Goal: Transaction & Acquisition: Purchase product/service

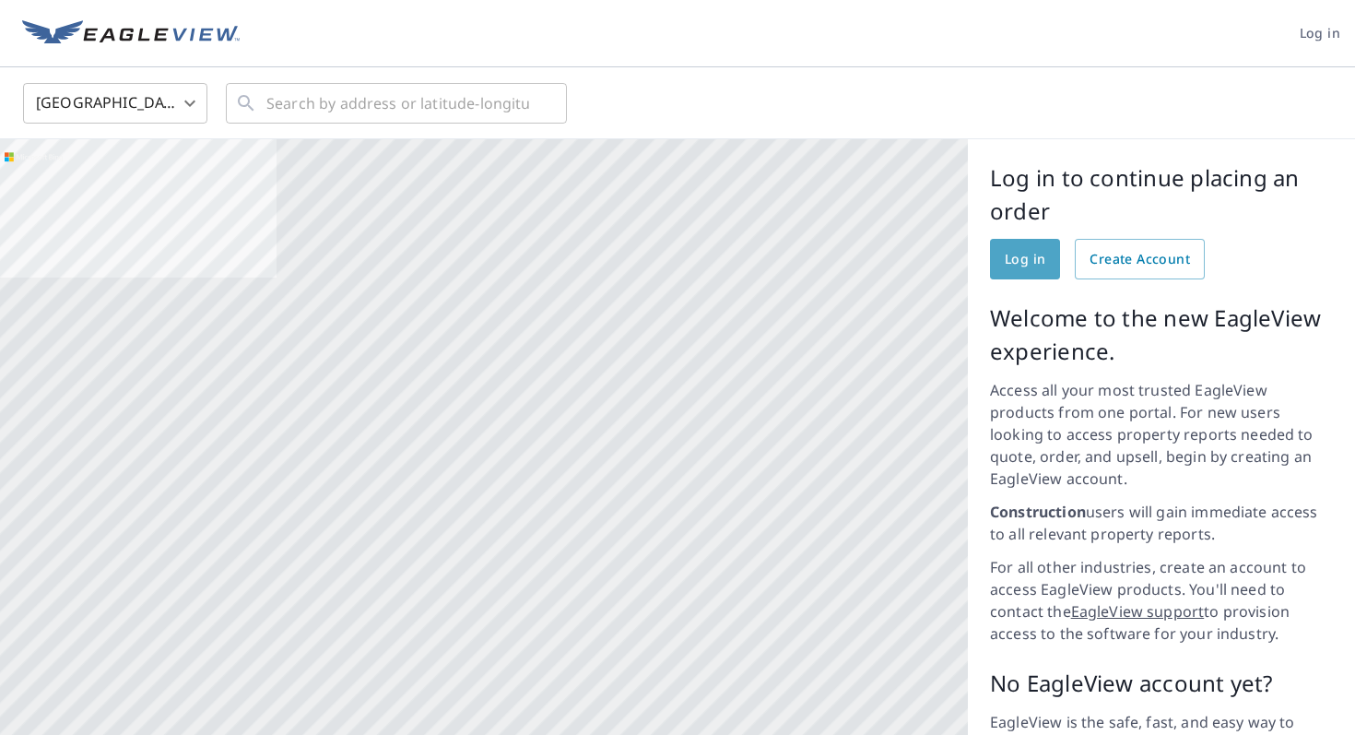
click at [1017, 253] on span "Log in" at bounding box center [1025, 259] width 41 height 23
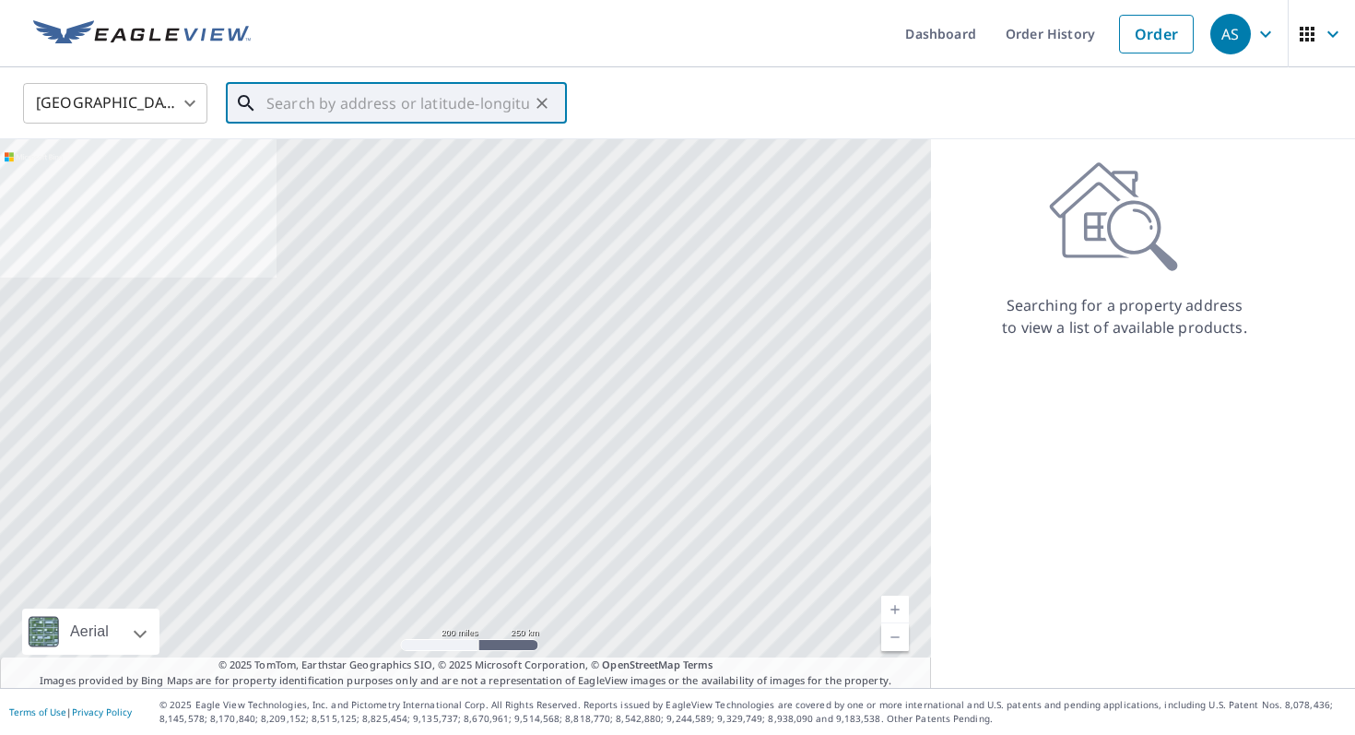
click at [410, 106] on input "text" at bounding box center [397, 103] width 263 height 52
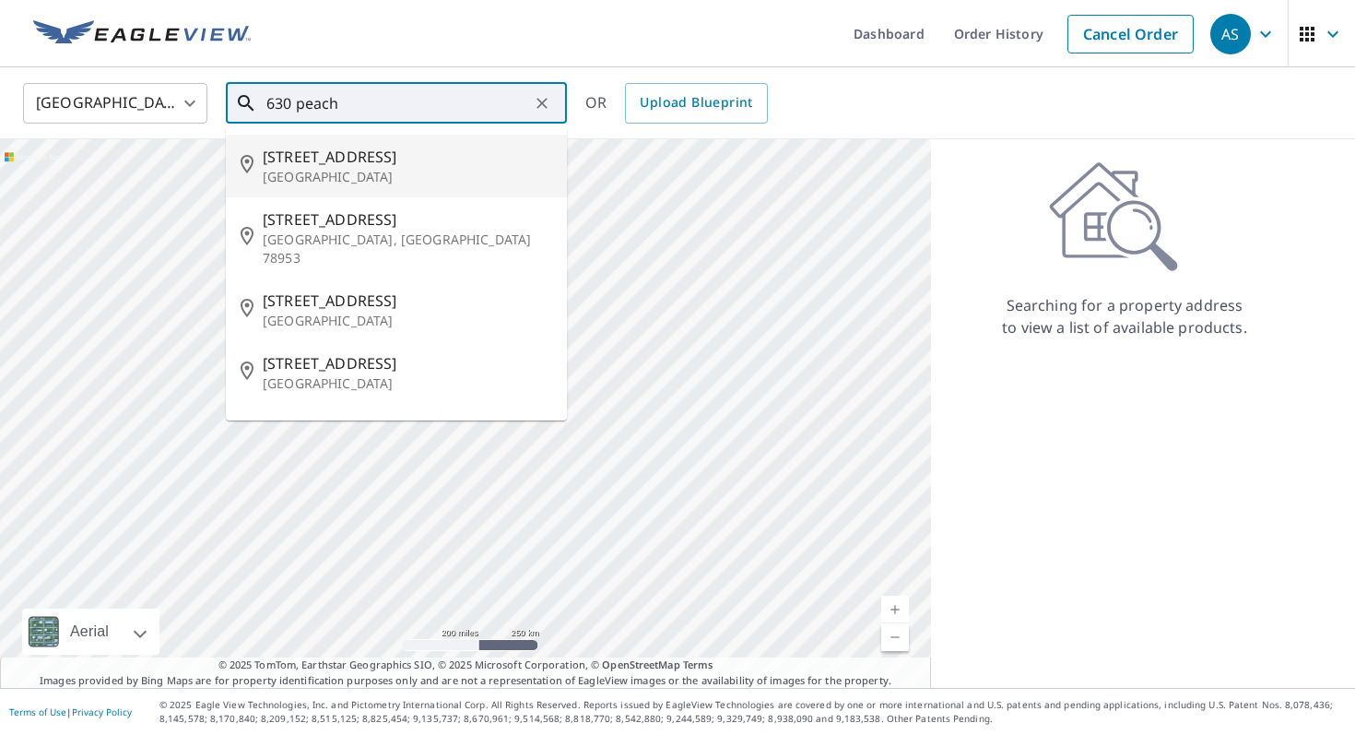
click at [392, 173] on p "[GEOGRAPHIC_DATA]" at bounding box center [408, 177] width 290 height 18
type input "[STREET_ADDRESS]"
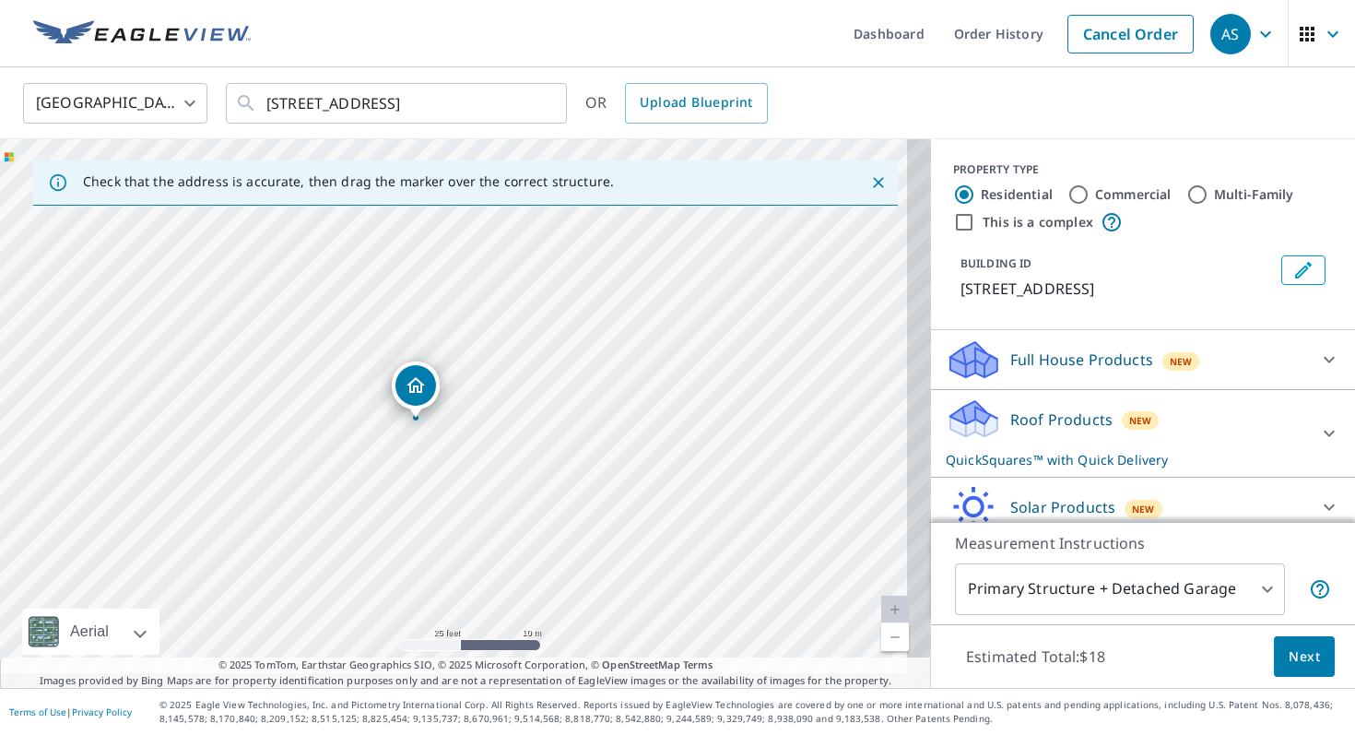
drag, startPoint x: 505, startPoint y: 446, endPoint x: 445, endPoint y: 386, distance: 84.8
click at [445, 386] on div "[STREET_ADDRESS]" at bounding box center [465, 413] width 931 height 549
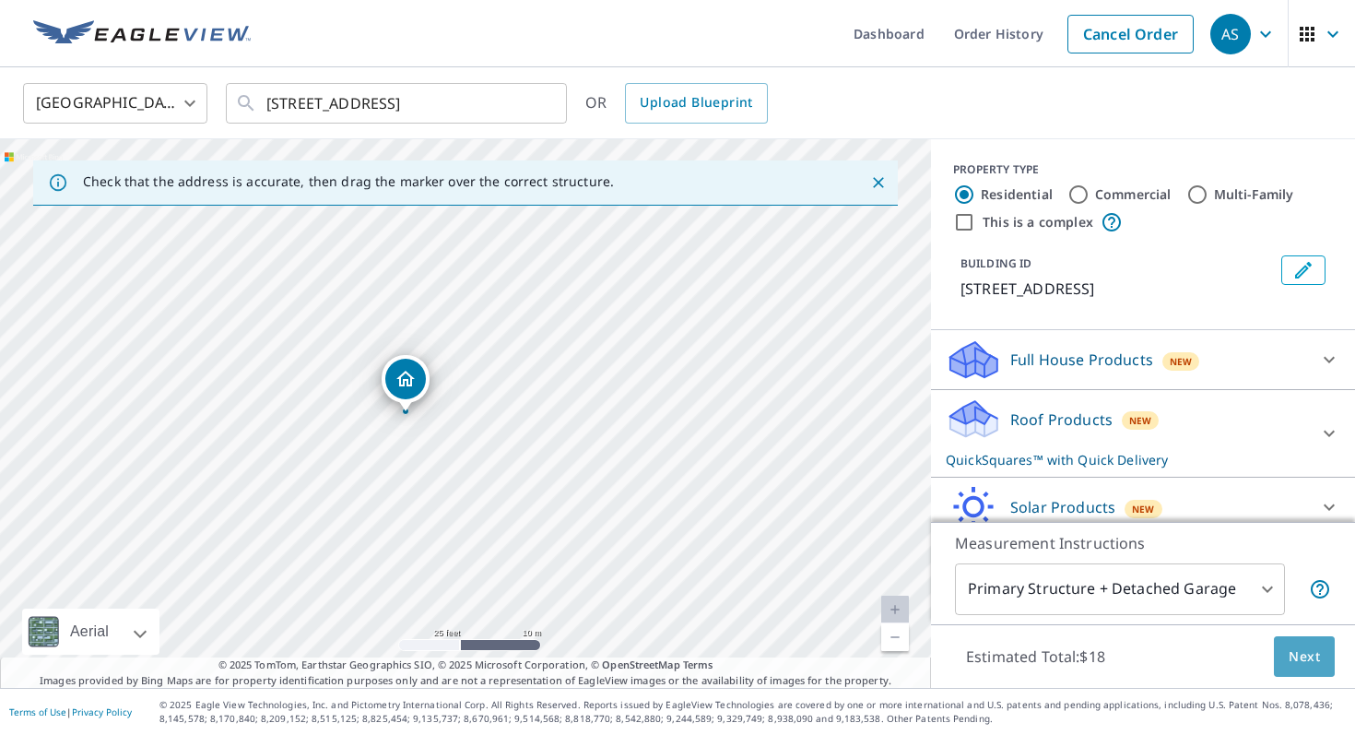
click at [1296, 660] on span "Next" at bounding box center [1304, 656] width 31 height 23
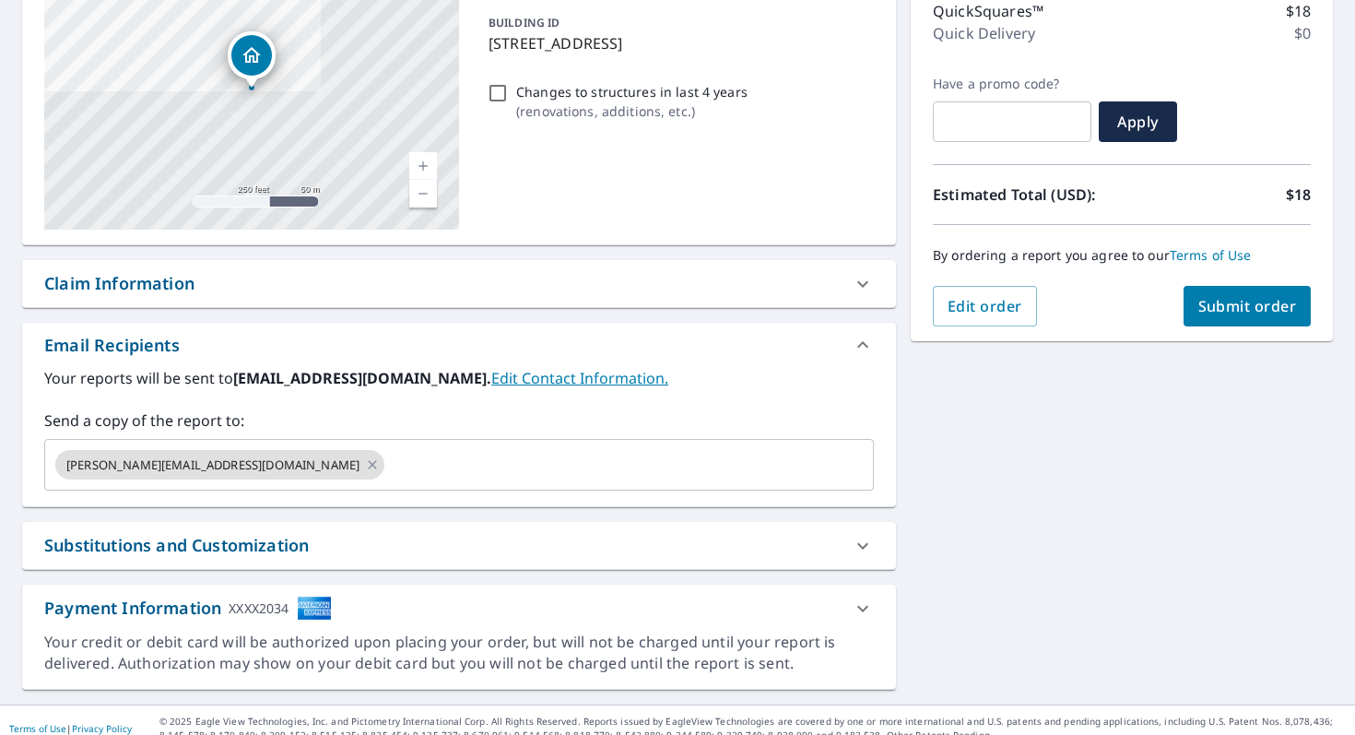
scroll to position [248, 0]
click at [365, 463] on icon at bounding box center [372, 464] width 15 height 20
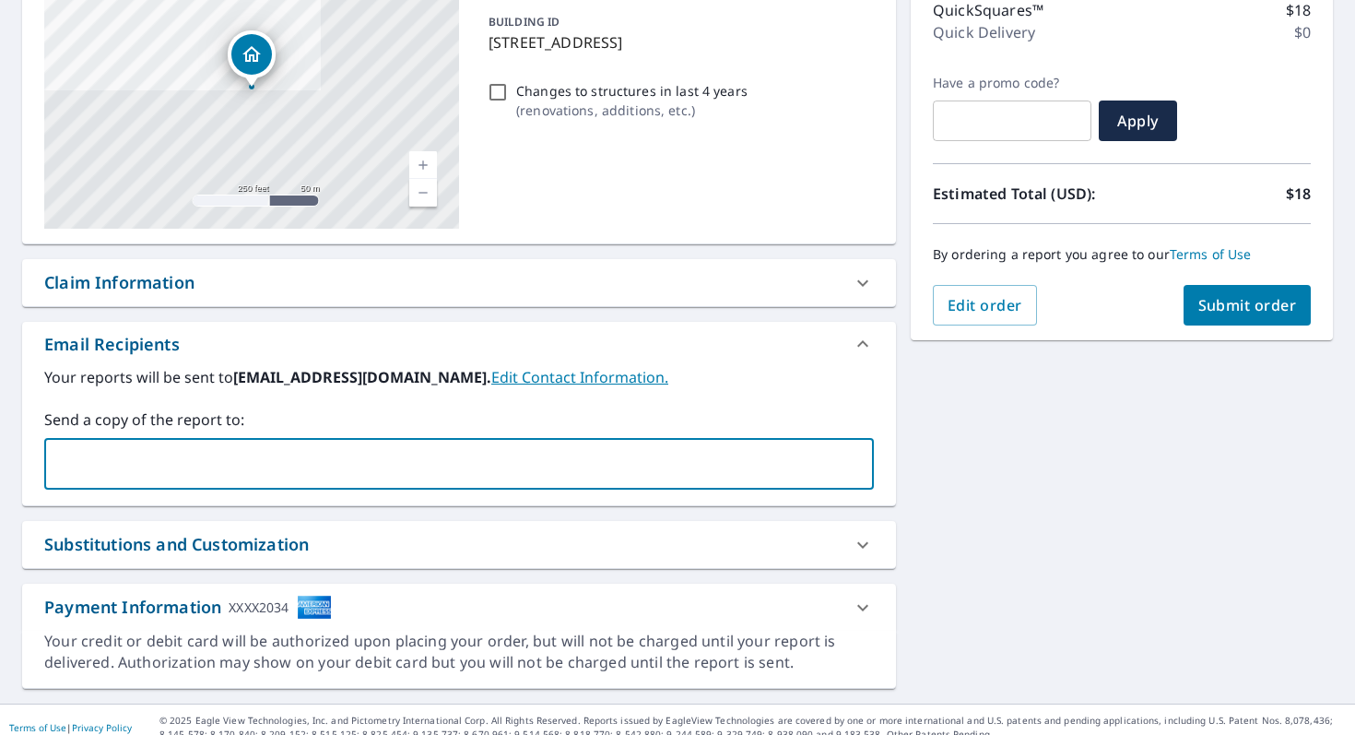
click at [241, 463] on input "text" at bounding box center [446, 463] width 786 height 35
type input "[EMAIL_ADDRESS][DOMAIN_NAME]"
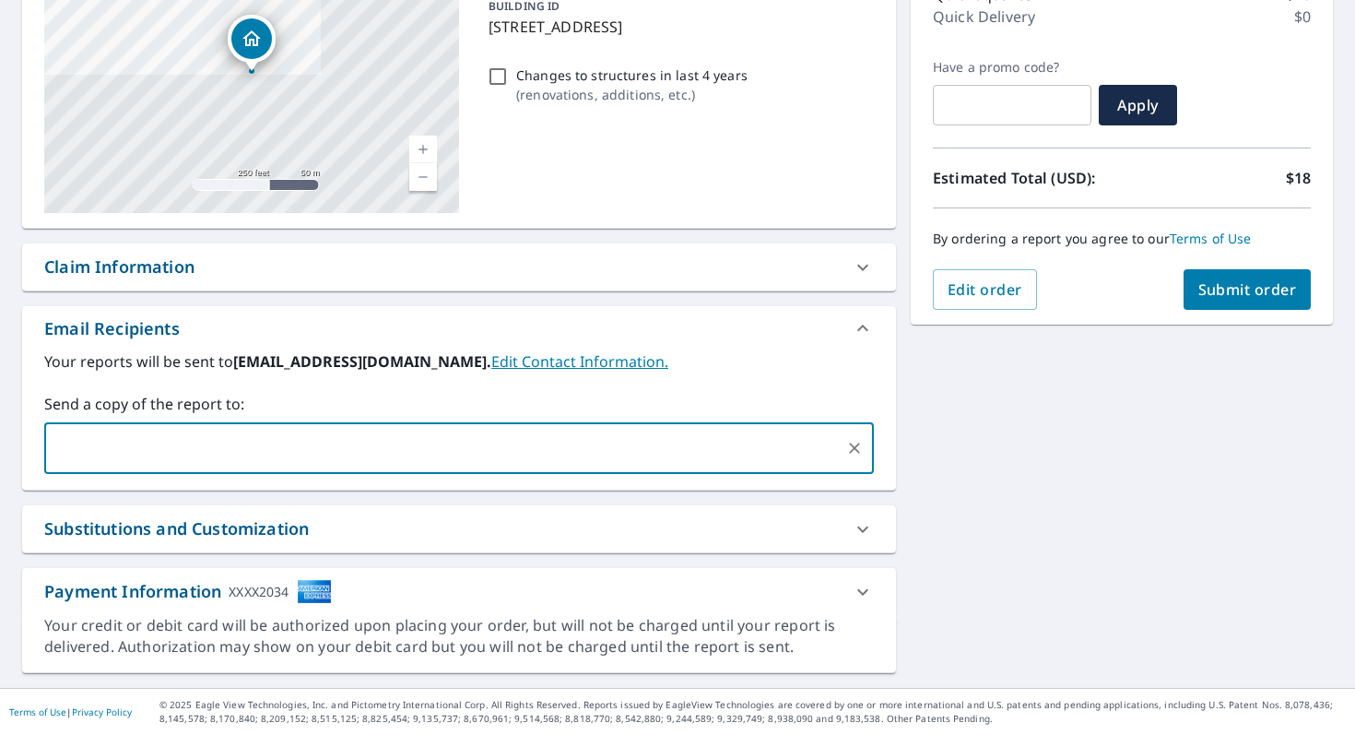
click at [1264, 300] on button "Submit order" at bounding box center [1248, 289] width 128 height 41
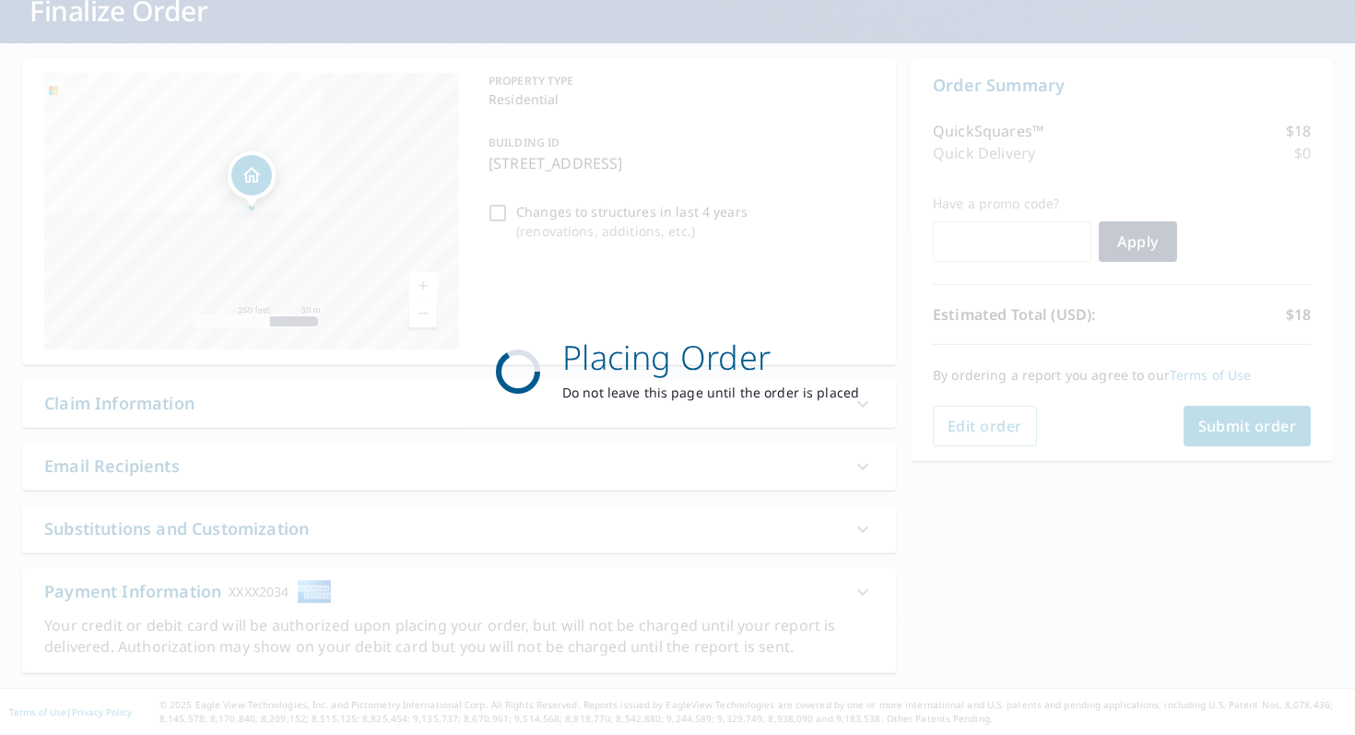
scroll to position [127, 0]
